Goal: Task Accomplishment & Management: Manage account settings

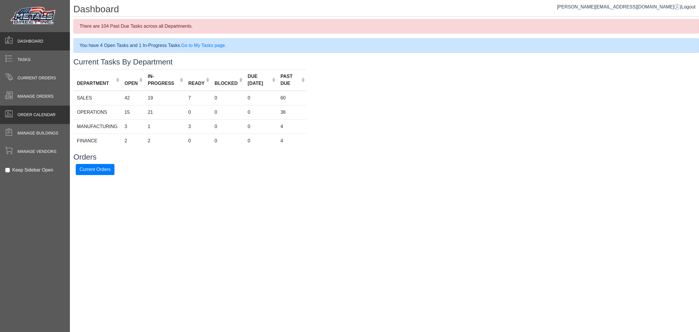
drag, startPoint x: 9, startPoint y: 101, endPoint x: 10, endPoint y: 108, distance: 6.6
click at [9, 102] on div "Manage Orders" at bounding box center [35, 96] width 70 height 18
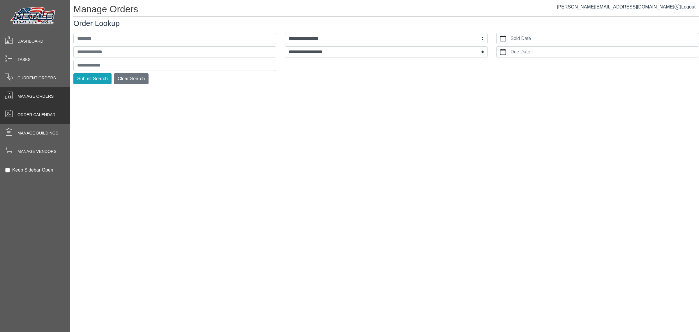
click at [12, 112] on span at bounding box center [9, 114] width 8 height 8
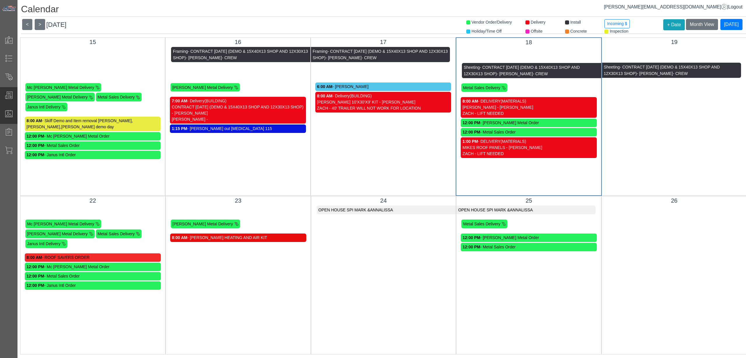
click at [5, 97] on span at bounding box center [9, 95] width 8 height 8
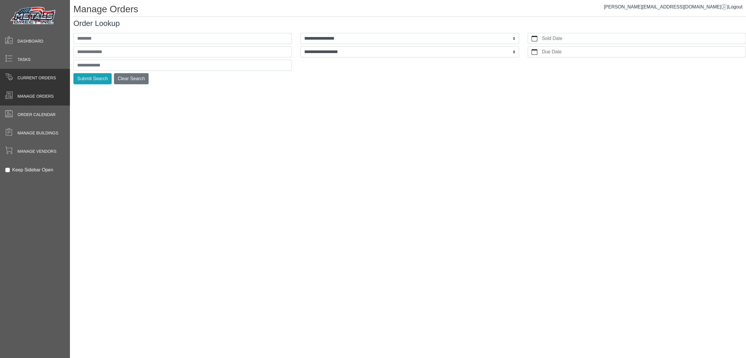
click at [29, 73] on div "Current Orders" at bounding box center [35, 78] width 70 height 18
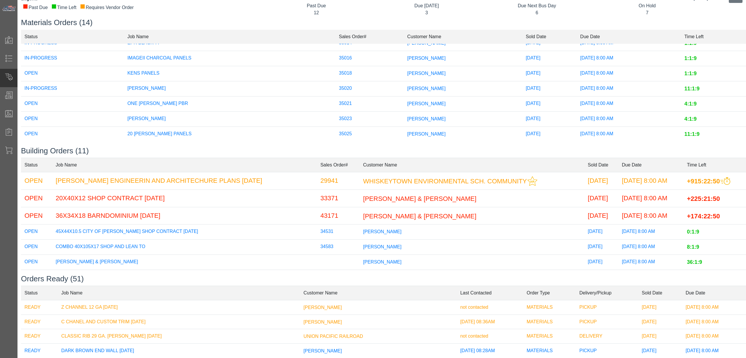
scroll to position [36, 0]
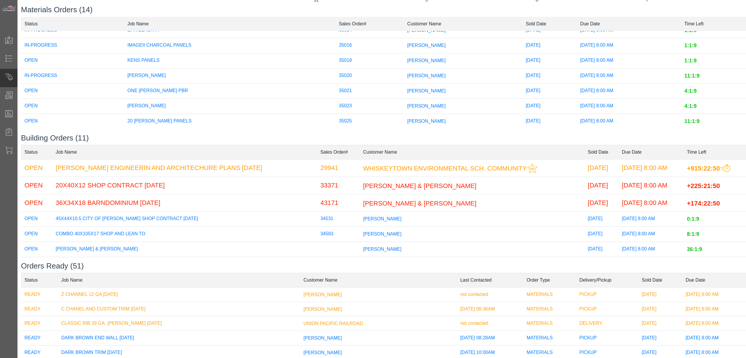
click at [341, 117] on td "35025" at bounding box center [369, 121] width 68 height 15
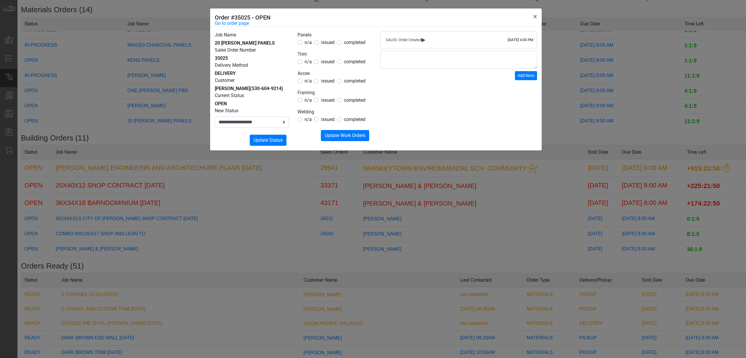
click at [324, 43] on span "issued" at bounding box center [327, 43] width 13 height 6
click at [306, 63] on span "n/a" at bounding box center [307, 62] width 7 height 6
click at [306, 84] on label "n/a" at bounding box center [307, 80] width 7 height 7
click at [307, 98] on span "n/a" at bounding box center [307, 100] width 7 height 6
click at [308, 115] on legend "Welding" at bounding box center [334, 112] width 74 height 8
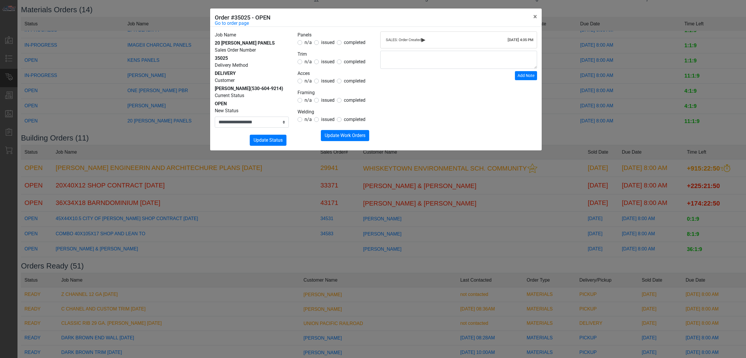
click at [311, 120] on span "n/a" at bounding box center [307, 120] width 7 height 6
click at [333, 138] on span "Update Work Orders" at bounding box center [345, 136] width 41 height 6
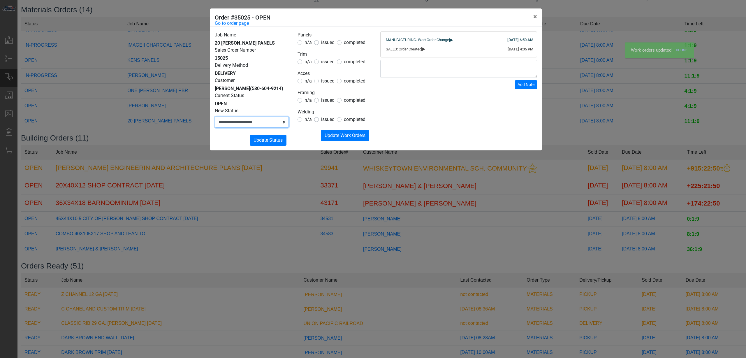
click at [265, 128] on select "**********" at bounding box center [252, 122] width 74 height 11
select select "**********"
click at [215, 124] on select "**********" at bounding box center [252, 122] width 74 height 11
click at [267, 143] on span "Update Status" at bounding box center [267, 140] width 29 height 6
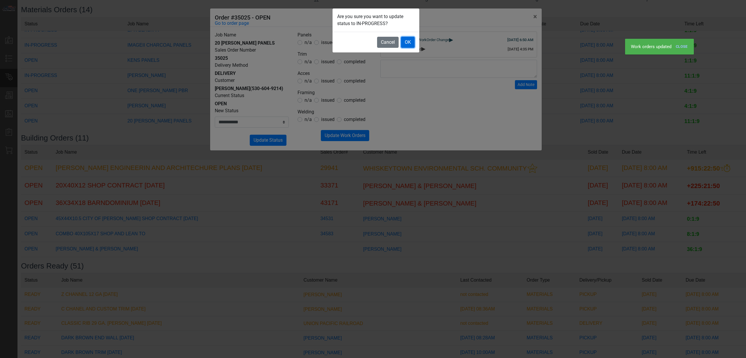
click at [404, 37] on button "OK" at bounding box center [408, 42] width 14 height 11
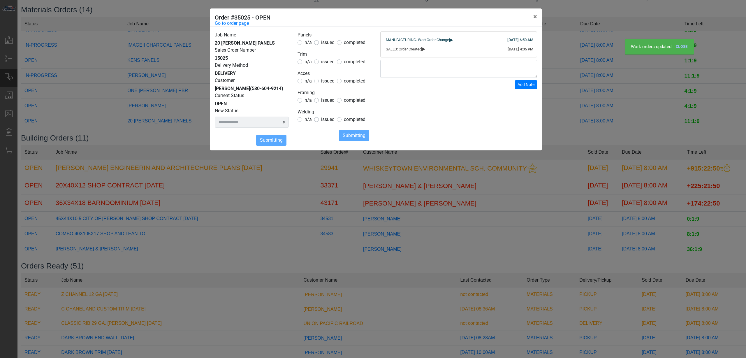
select select
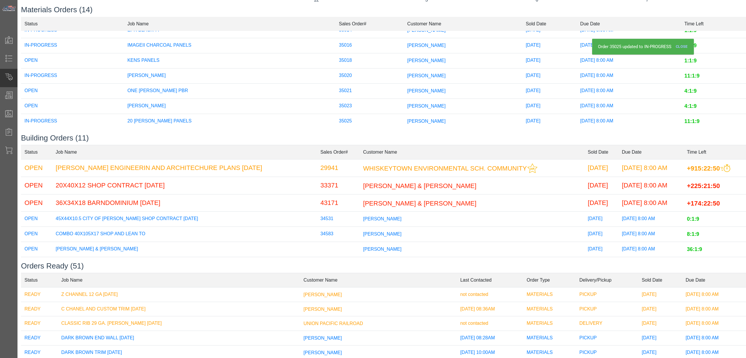
click at [217, 101] on td "[PERSON_NAME]" at bounding box center [230, 105] width 212 height 15
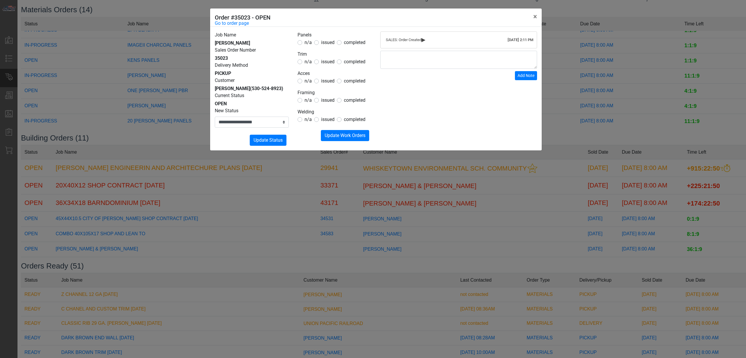
click at [323, 66] on form "Panels n/a issued completed Trim n/a issued completed Acces n/a issued complete…" at bounding box center [334, 86] width 74 height 110
drag, startPoint x: 322, startPoint y: 84, endPoint x: 323, endPoint y: 81, distance: 2.9
click at [323, 84] on span "issued" at bounding box center [327, 81] width 13 height 6
click at [327, 82] on span "issued" at bounding box center [327, 81] width 13 height 6
click at [327, 47] on form "Panels n/a issued completed Trim n/a issued completed Acces n/a issued complete…" at bounding box center [334, 86] width 74 height 110
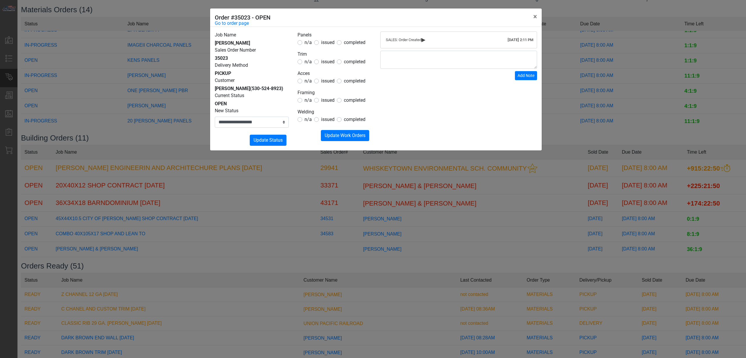
click at [327, 45] on span "issued" at bounding box center [327, 43] width 13 height 6
click at [325, 42] on span "issued" at bounding box center [327, 43] width 13 height 6
click at [306, 58] on legend "Trim" at bounding box center [334, 55] width 74 height 8
click at [306, 59] on span "n/a" at bounding box center [307, 62] width 7 height 6
click at [307, 97] on span "n/a" at bounding box center [307, 100] width 7 height 6
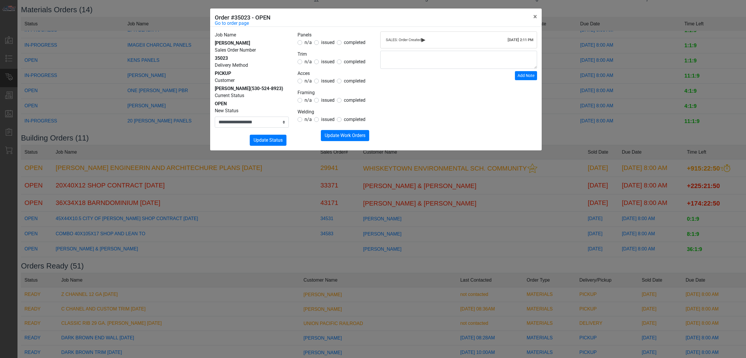
click at [308, 120] on span "n/a" at bounding box center [307, 120] width 7 height 6
click at [331, 132] on button "Submitting Update Work Orders" at bounding box center [345, 135] width 48 height 11
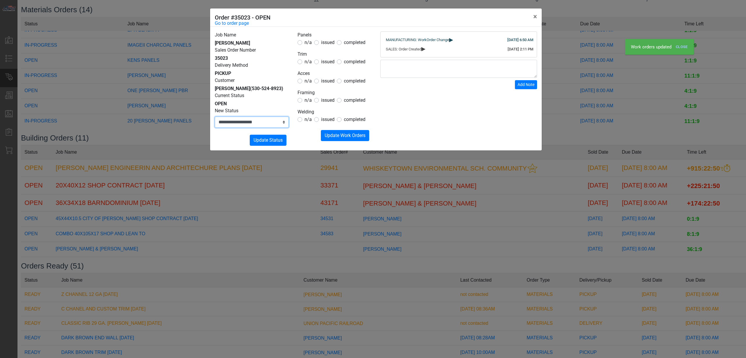
drag, startPoint x: 274, startPoint y: 121, endPoint x: 272, endPoint y: 127, distance: 6.0
click at [274, 121] on select "**********" at bounding box center [252, 122] width 74 height 11
select select "**********"
click at [215, 117] on select "**********" at bounding box center [252, 122] width 74 height 11
click at [268, 139] on span "Update Status" at bounding box center [267, 140] width 29 height 6
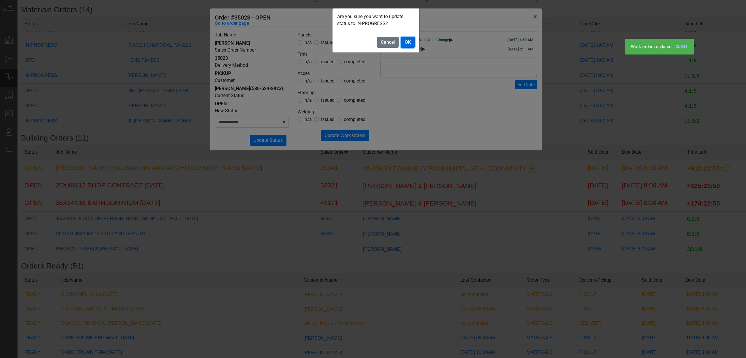
click at [411, 39] on button "OK" at bounding box center [408, 42] width 14 height 11
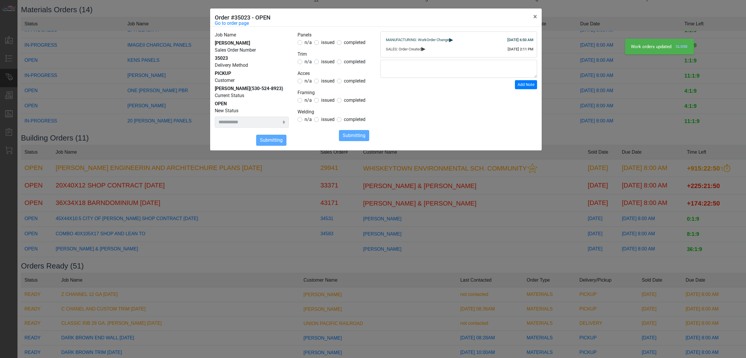
select select
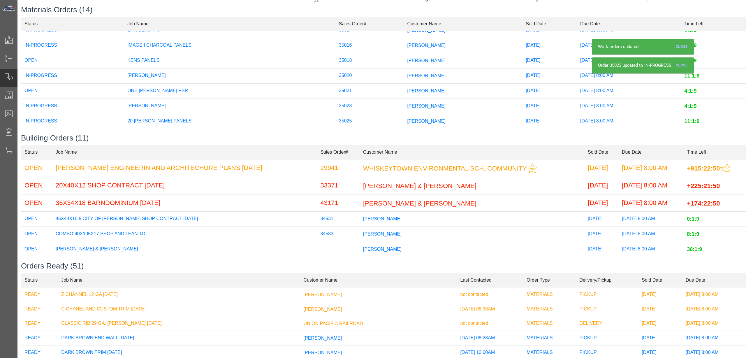
click at [404, 89] on td "[PERSON_NAME]" at bounding box center [463, 90] width 119 height 15
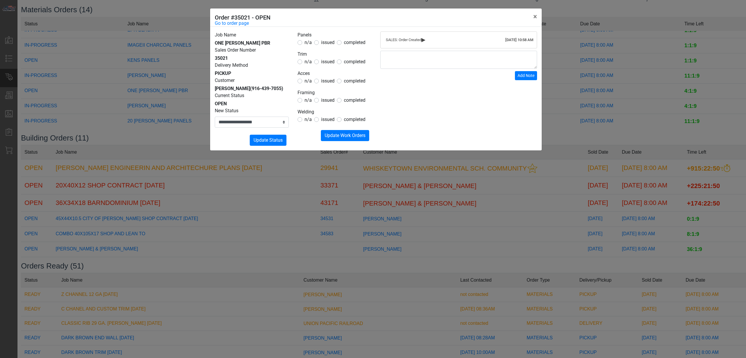
click at [319, 44] on div "issued" at bounding box center [324, 42] width 20 height 7
click at [326, 46] on form "Panels n/a issued completed Trim n/a issued completed Acces n/a issued complete…" at bounding box center [334, 86] width 74 height 110
click at [328, 44] on span "issued" at bounding box center [327, 43] width 13 height 6
click at [309, 66] on form "Panels n/a issued completed Trim n/a issued completed Acces n/a issued complete…" at bounding box center [334, 86] width 74 height 110
click at [309, 64] on span "n/a" at bounding box center [307, 62] width 7 height 6
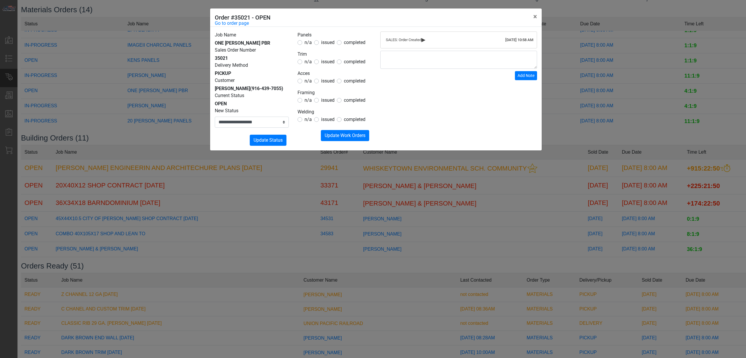
click at [309, 77] on legend "Acces" at bounding box center [334, 74] width 74 height 8
click at [307, 79] on span "n/a" at bounding box center [307, 81] width 7 height 6
click at [306, 101] on span "n/a" at bounding box center [307, 100] width 7 height 6
click at [308, 120] on span "n/a" at bounding box center [307, 120] width 7 height 6
click at [324, 132] on button "Submitting Update Work Orders" at bounding box center [345, 135] width 48 height 11
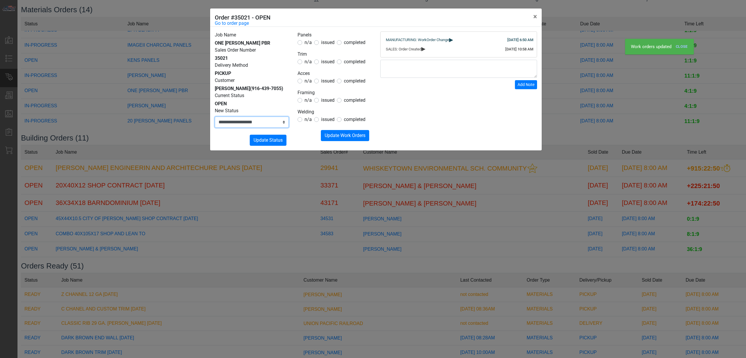
click at [271, 121] on select "**********" at bounding box center [252, 122] width 74 height 11
select select "**********"
click at [215, 117] on select "**********" at bounding box center [252, 122] width 74 height 11
click at [267, 140] on span "Update Status" at bounding box center [267, 140] width 29 height 6
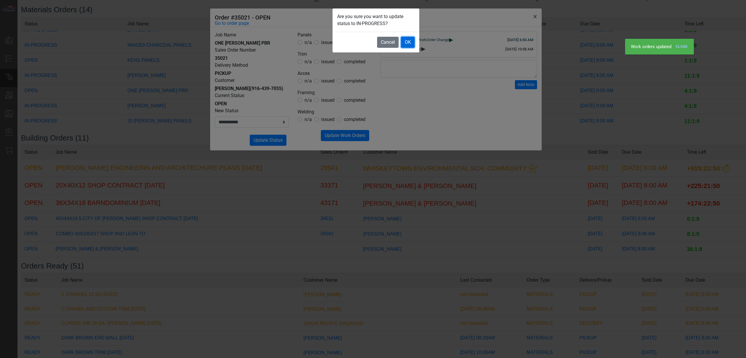
click at [403, 37] on button "OK" at bounding box center [408, 42] width 14 height 11
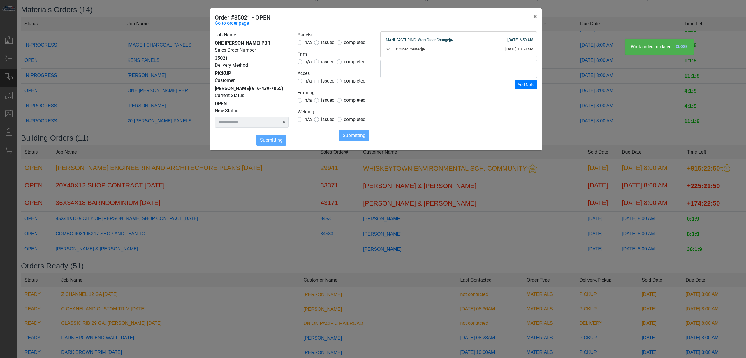
select select
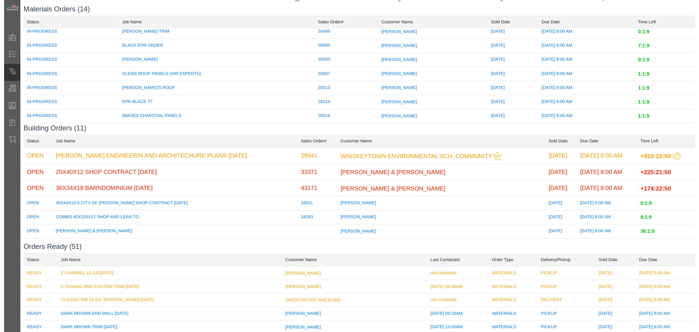
scroll to position [125, 0]
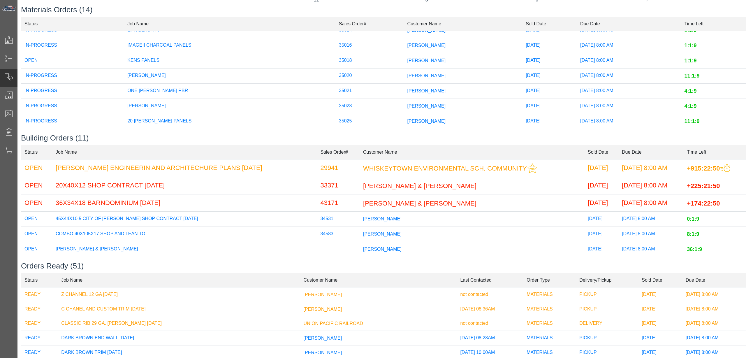
click at [407, 58] on span "[PERSON_NAME]" at bounding box center [426, 60] width 38 height 5
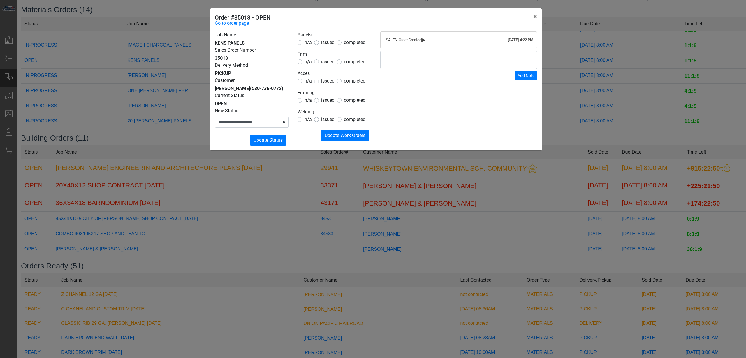
click at [593, 99] on div "**********" at bounding box center [373, 179] width 746 height 358
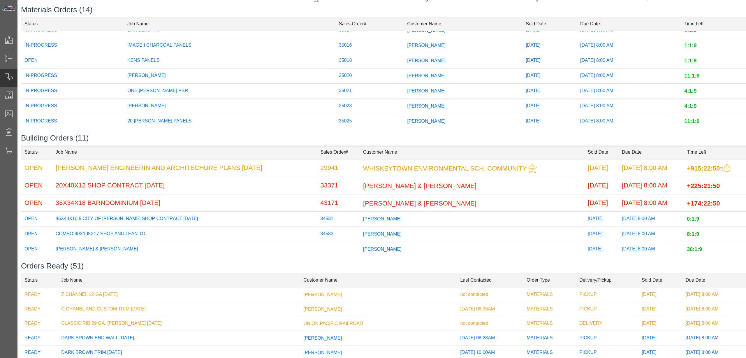
click at [404, 53] on td "[PERSON_NAME]" at bounding box center [463, 60] width 119 height 15
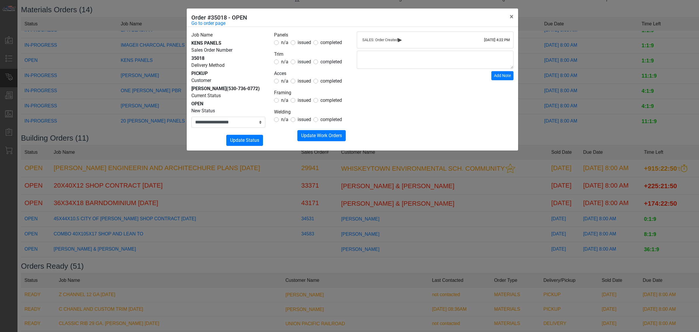
drag, startPoint x: 407, startPoint y: 175, endPoint x: 403, endPoint y: 180, distance: 6.0
click at [406, 175] on div "**********" at bounding box center [349, 166] width 699 height 332
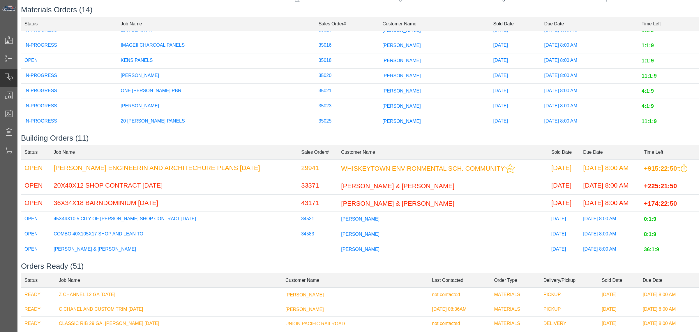
click at [379, 53] on td "[PERSON_NAME]" at bounding box center [434, 60] width 111 height 15
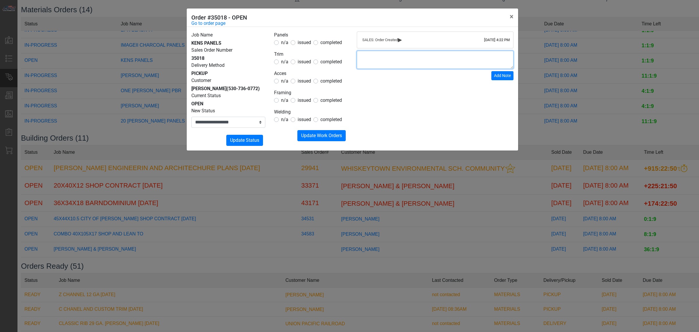
click at [383, 69] on textarea at bounding box center [435, 60] width 157 height 18
type textarea "**********"
click at [510, 78] on span "Add Note" at bounding box center [502, 75] width 17 height 5
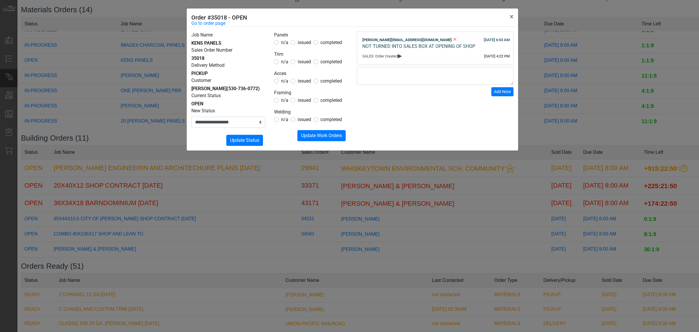
click at [480, 187] on div "**********" at bounding box center [349, 166] width 699 height 332
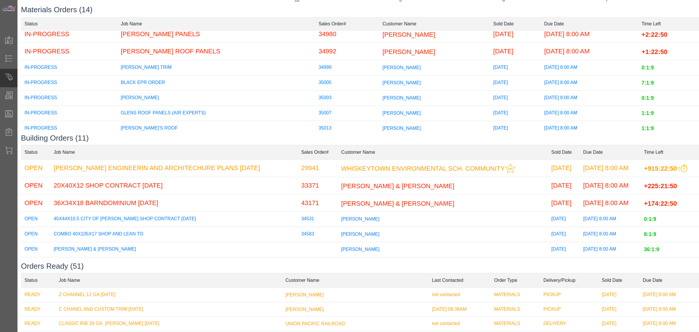
scroll to position [0, 0]
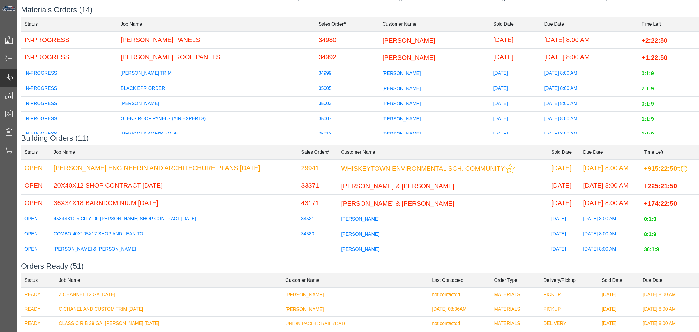
click at [383, 43] on span "[PERSON_NAME]" at bounding box center [409, 39] width 53 height 7
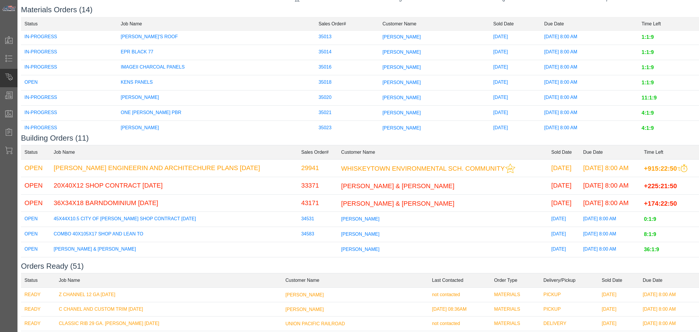
scroll to position [109, 0]
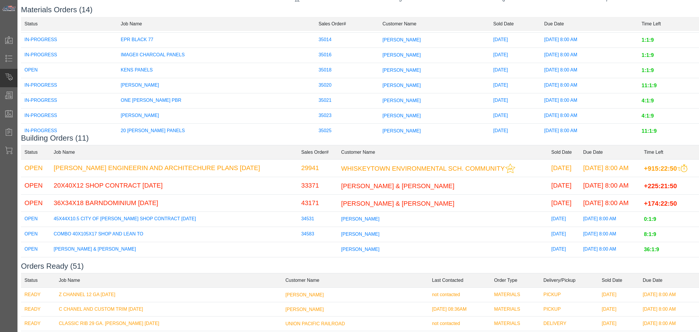
click at [379, 56] on td "[PERSON_NAME]" at bounding box center [434, 54] width 111 height 15
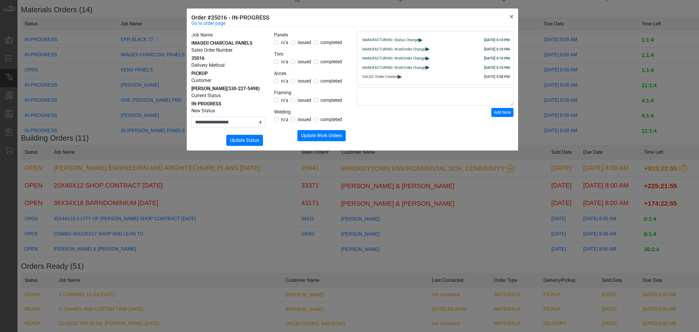
click at [321, 212] on div "**********" at bounding box center [349, 166] width 699 height 332
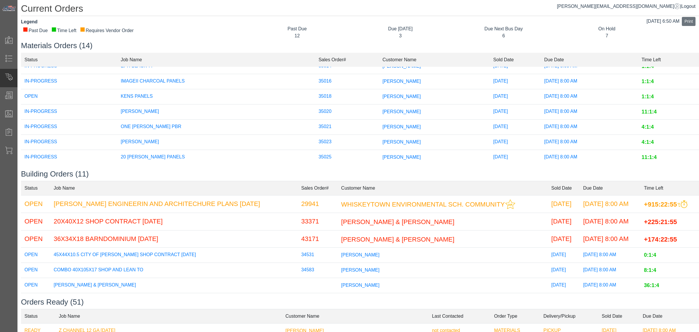
scroll to position [0, 0]
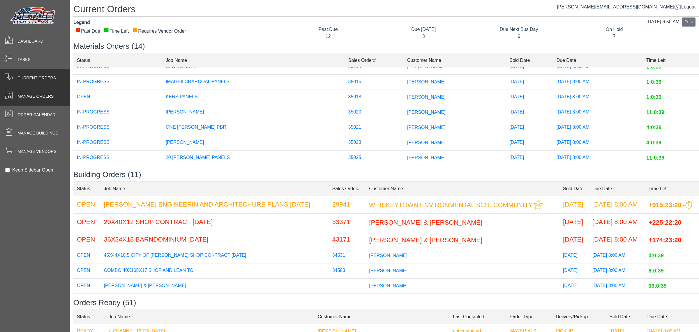
click at [12, 88] on div "Manage Orders" at bounding box center [35, 96] width 70 height 18
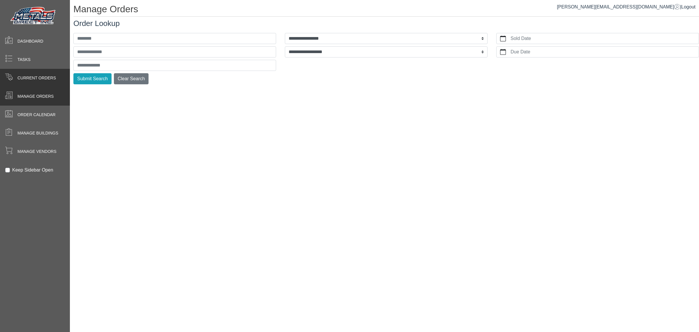
click at [40, 81] on span "Current Orders" at bounding box center [36, 78] width 38 height 6
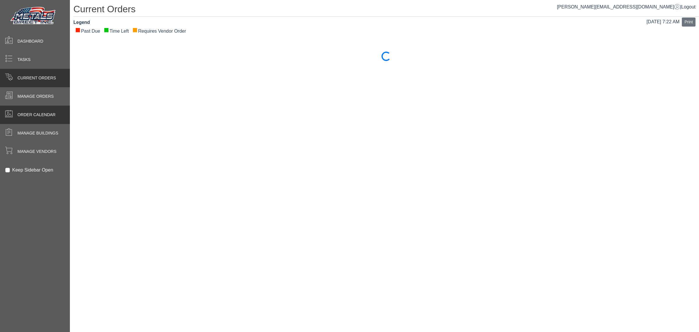
click at [32, 114] on span "Order Calendar" at bounding box center [36, 115] width 38 height 6
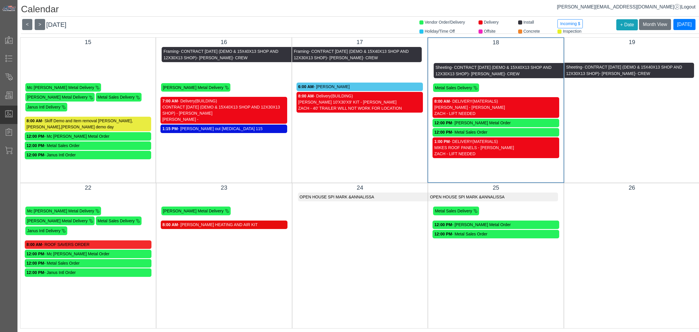
click at [498, 107] on div "[PERSON_NAME] - [PERSON_NAME]" at bounding box center [495, 107] width 123 height 6
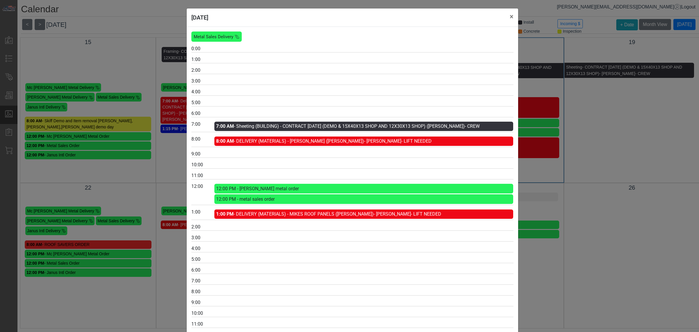
drag, startPoint x: 608, startPoint y: 122, endPoint x: 613, endPoint y: 122, distance: 5.0
click at [613, 122] on div "[DATE] × Metal Sales Delivery 0:00 1:00 2:00 3:00 4:00 5:00 6:00 7:00 7:00 AM -…" at bounding box center [349, 166] width 699 height 332
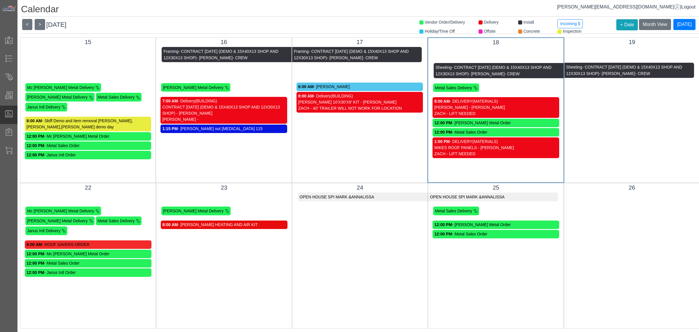
click at [482, 103] on span "(MATERIALS)" at bounding box center [486, 101] width 26 height 5
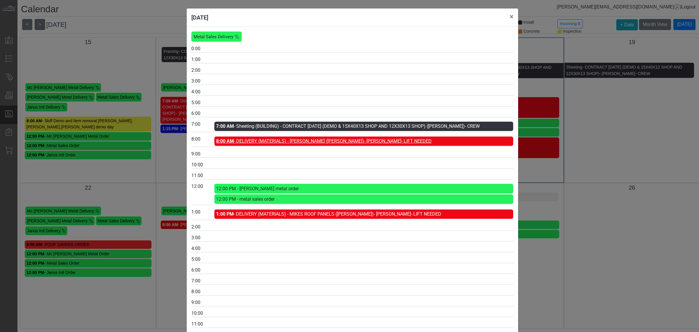
click at [247, 139] on link "8:00 AM - DELIVERY (MATERIALS) - [PERSON_NAME] ([PERSON_NAME]) - [PERSON_NAME] …" at bounding box center [324, 141] width 216 height 6
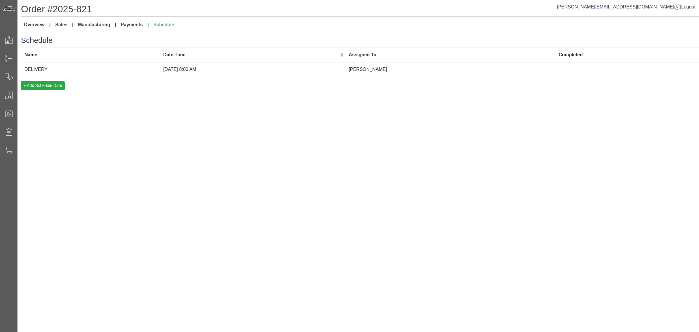
click at [38, 22] on link "Overview" at bounding box center [37, 25] width 31 height 12
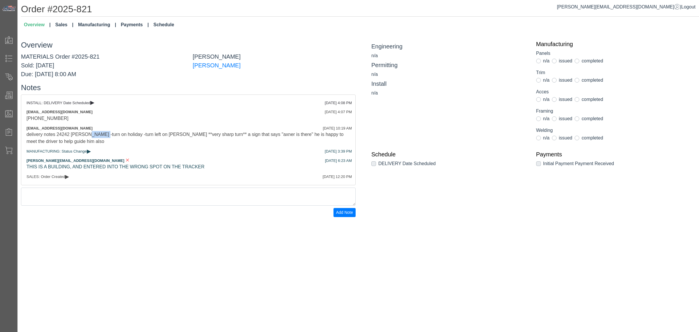
drag, startPoint x: 83, startPoint y: 135, endPoint x: 96, endPoint y: 133, distance: 13.1
click at [96, 133] on div "delivery notes 24242 [PERSON_NAME] -turn on holiday -turn left on [PERSON_NAME]…" at bounding box center [189, 138] width 324 height 14
drag, startPoint x: 164, startPoint y: 133, endPoint x: 175, endPoint y: 134, distance: 11.1
click at [175, 134] on div "delivery notes 24242 [PERSON_NAME] -turn on holiday -turn left on [PERSON_NAME]…" at bounding box center [189, 138] width 324 height 14
click at [197, 133] on div "delivery notes 24242 [PERSON_NAME] -turn on holiday -turn left on [PERSON_NAME]…" at bounding box center [189, 138] width 324 height 14
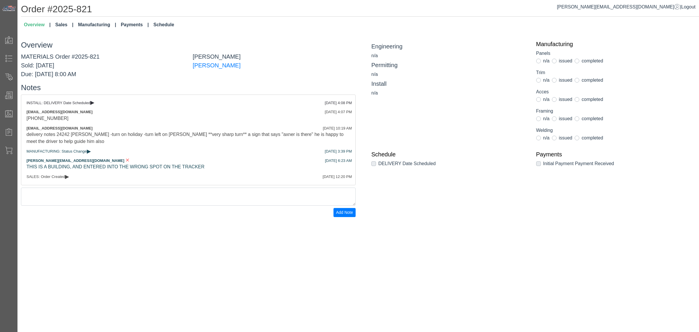
click at [239, 133] on div "delivery notes 24242 [PERSON_NAME] -turn on holiday -turn left on [PERSON_NAME]…" at bounding box center [189, 138] width 324 height 14
click at [66, 30] on link "Sales" at bounding box center [64, 25] width 23 height 12
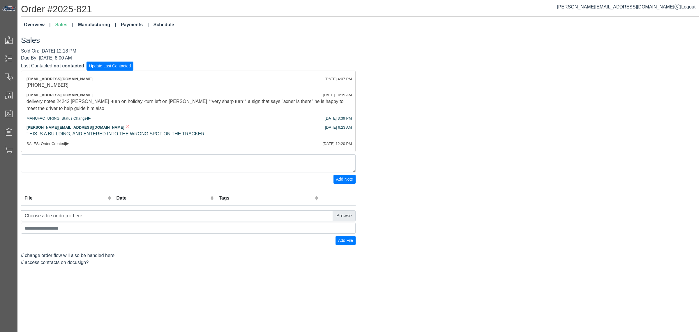
click at [84, 27] on link "Manufacturing" at bounding box center [97, 25] width 43 height 12
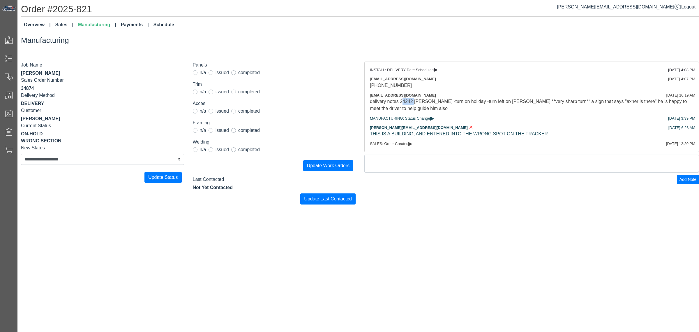
drag, startPoint x: 398, startPoint y: 100, endPoint x: 410, endPoint y: 101, distance: 11.7
click at [410, 101] on div "delivery notes 24242 [PERSON_NAME] -turn on holiday -turn left on [PERSON_NAME]…" at bounding box center [532, 105] width 324 height 14
click at [420, 107] on div "delivery notes 24242 [PERSON_NAME] -turn on holiday -turn left on [PERSON_NAME]…" at bounding box center [532, 105] width 324 height 14
drag, startPoint x: 397, startPoint y: 100, endPoint x: 426, endPoint y: 103, distance: 29.0
click at [426, 103] on div "delivery notes 24242 [PERSON_NAME] -turn on holiday -turn left on [PERSON_NAME]…" at bounding box center [532, 105] width 324 height 14
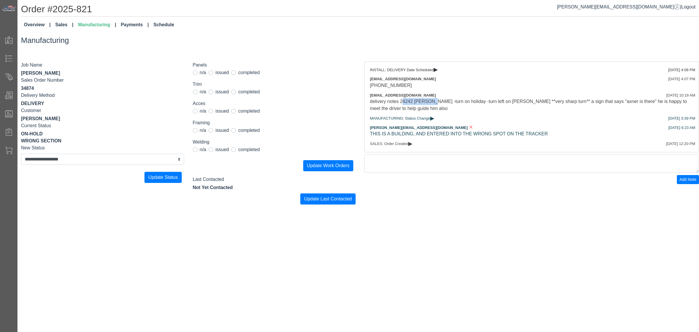
copy div "24242 [PERSON_NAME]"
